Goal: Navigation & Orientation: Find specific page/section

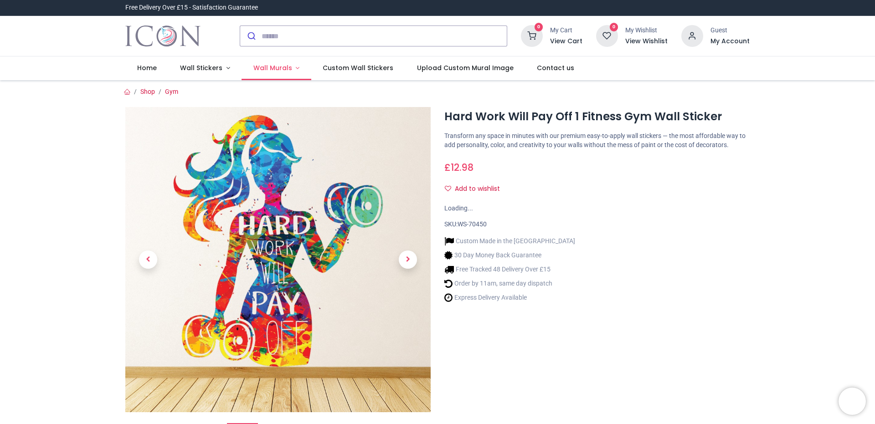
click at [293, 68] on link "Wall Murals" at bounding box center [276, 68] width 70 height 24
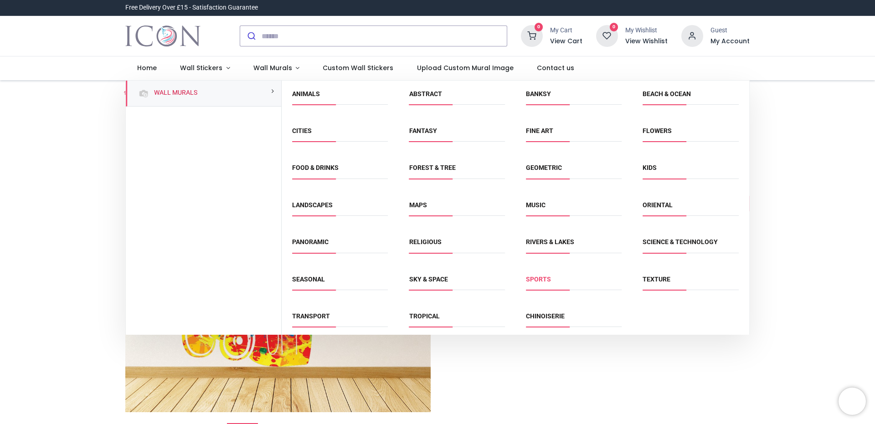
click at [536, 281] on link "Sports" at bounding box center [538, 279] width 25 height 7
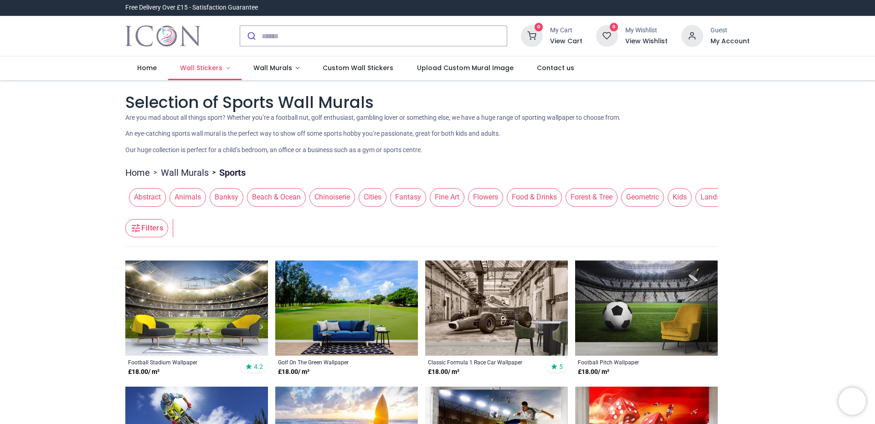
click at [222, 67] on link "Wall Stickers" at bounding box center [204, 68] width 73 height 24
click at [210, 67] on span "Wall Stickers" at bounding box center [201, 67] width 42 height 9
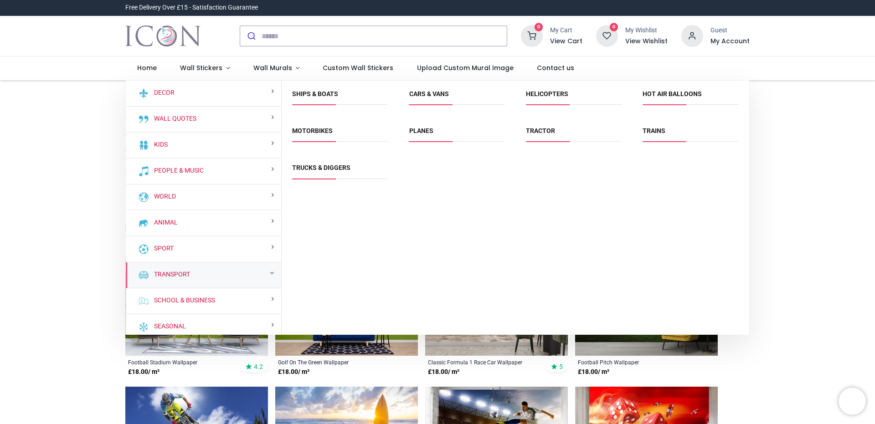
scroll to position [5, 0]
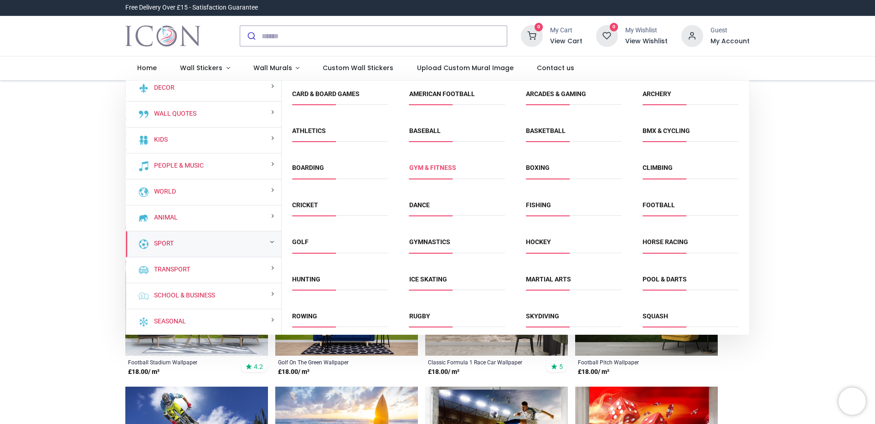
click at [443, 169] on link "Gym & fitness" at bounding box center [432, 167] width 47 height 7
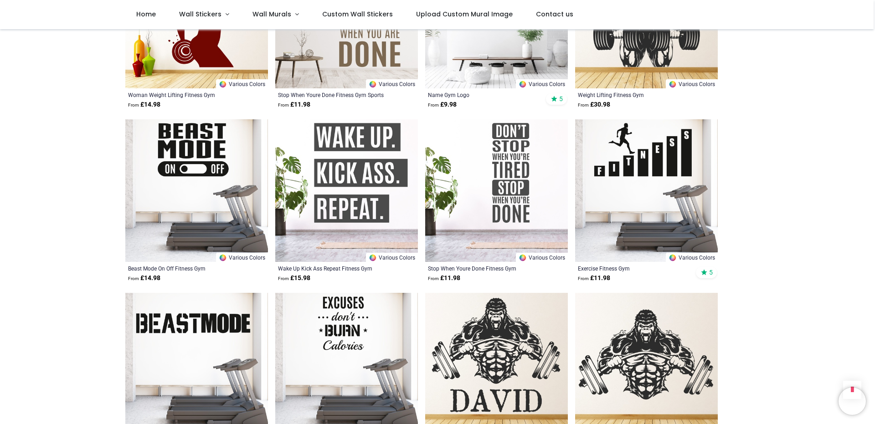
scroll to position [1050, 0]
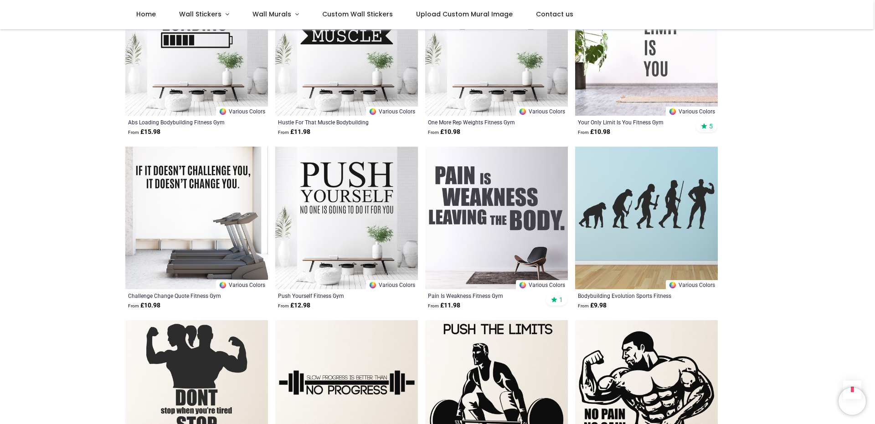
scroll to position [2283, 0]
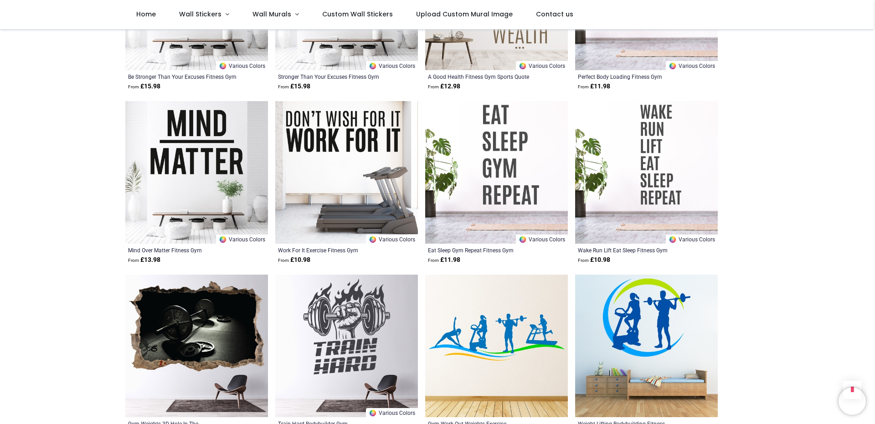
scroll to position [3151, 0]
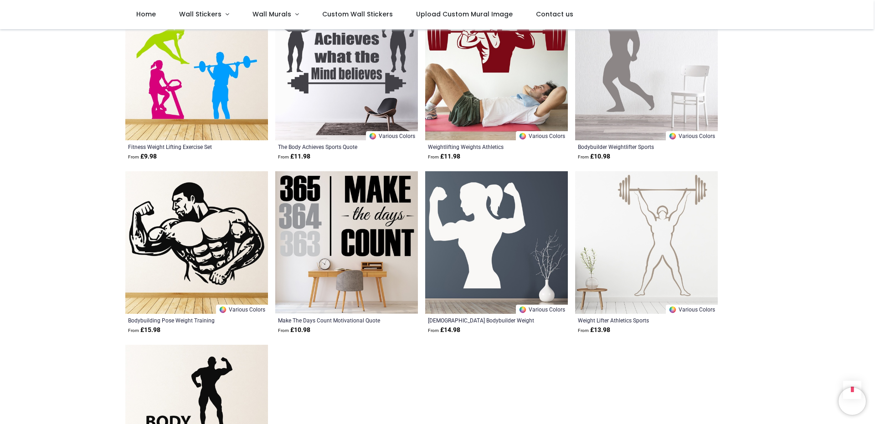
scroll to position [3699, 0]
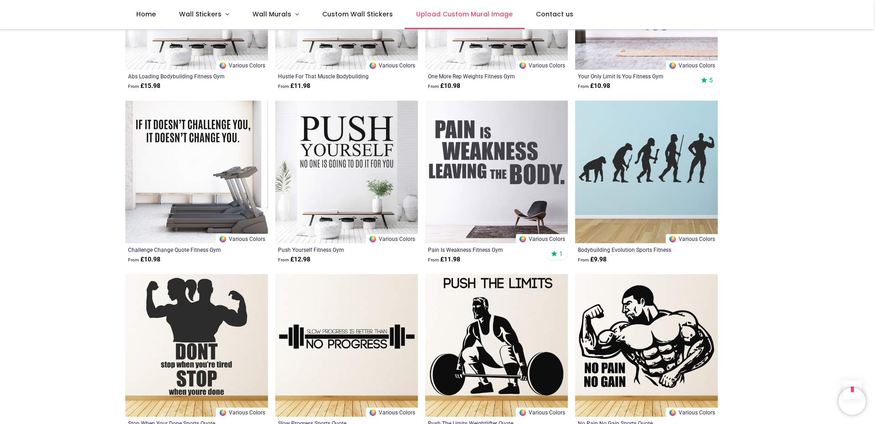
scroll to position [1918, 0]
